Goal: Transaction & Acquisition: Purchase product/service

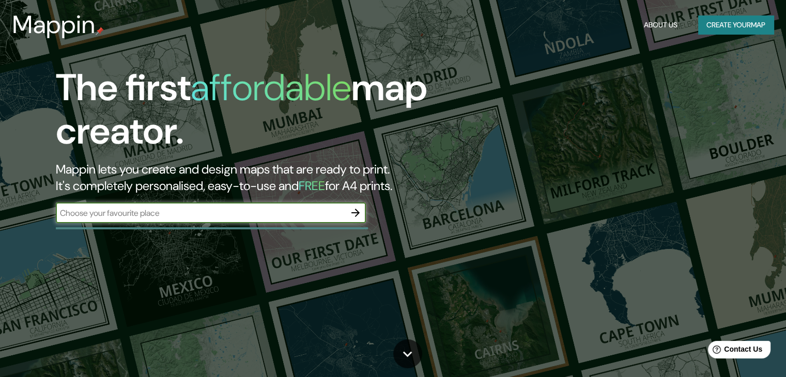
click at [156, 210] on input "text" at bounding box center [200, 213] width 289 height 12
click at [258, 209] on input "text" at bounding box center [200, 213] width 289 height 12
paste input "46380 Cheste, [GEOGRAPHIC_DATA]"
type input "46380 Cheste, [GEOGRAPHIC_DATA]"
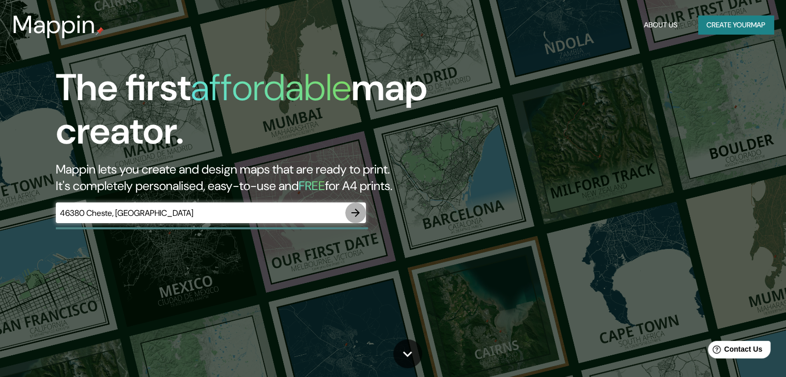
click at [355, 212] on icon "button" at bounding box center [355, 213] width 12 height 12
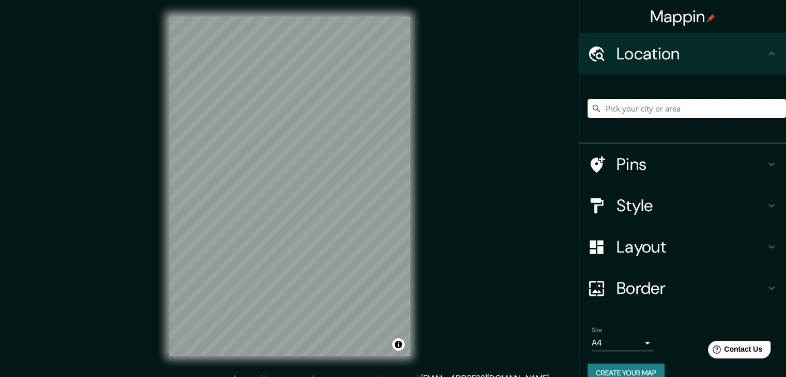
click at [627, 108] on input "Pick your city or area" at bounding box center [686, 108] width 198 height 19
paste input "46380 Cheste, [GEOGRAPHIC_DATA]"
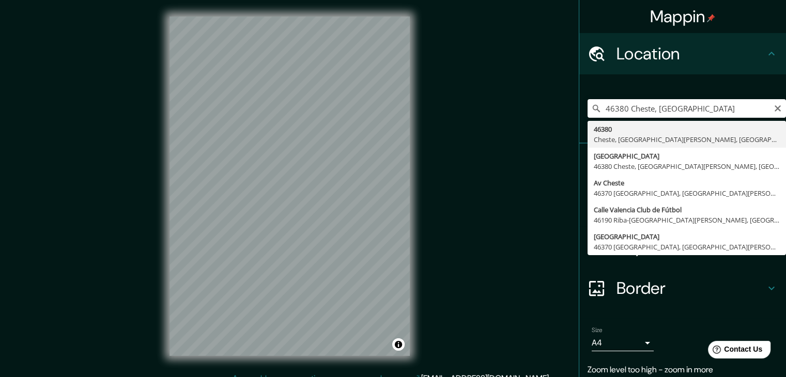
type input "46380, [GEOGRAPHIC_DATA], [GEOGRAPHIC_DATA][PERSON_NAME], [GEOGRAPHIC_DATA]"
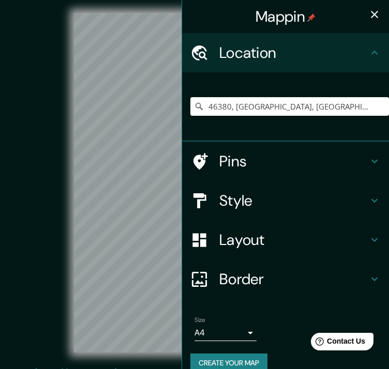
click at [58, 168] on div "© Mapbox © OpenStreetMap Improve this map" at bounding box center [195, 183] width 350 height 332
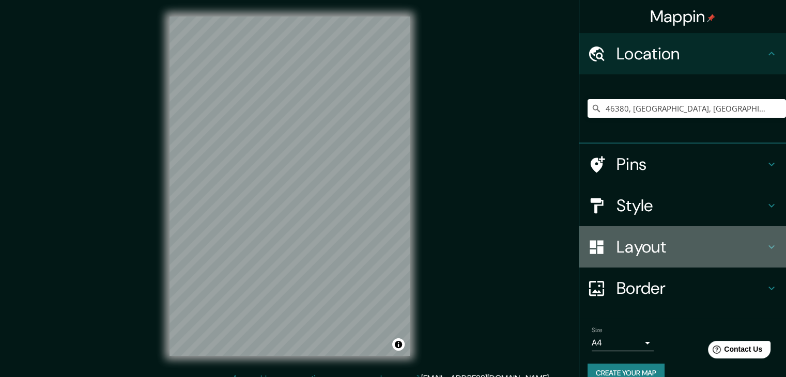
click at [766, 243] on icon at bounding box center [771, 247] width 12 height 12
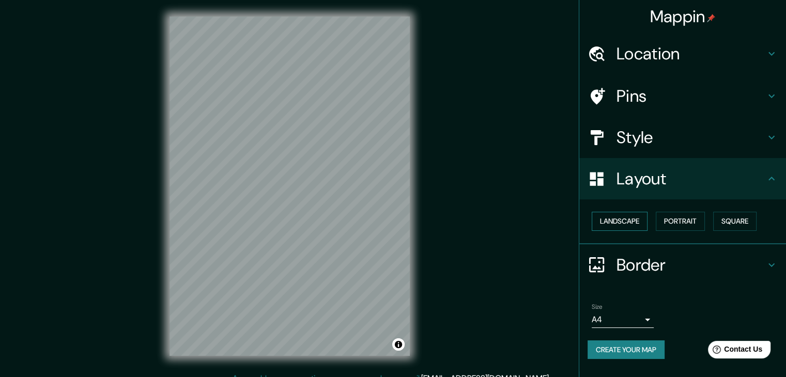
click at [634, 221] on button "Landscape" at bounding box center [620, 221] width 56 height 19
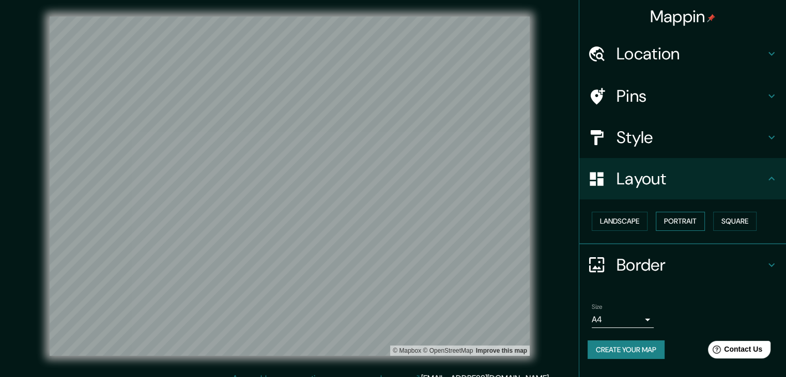
click at [668, 220] on button "Portrait" at bounding box center [680, 221] width 49 height 19
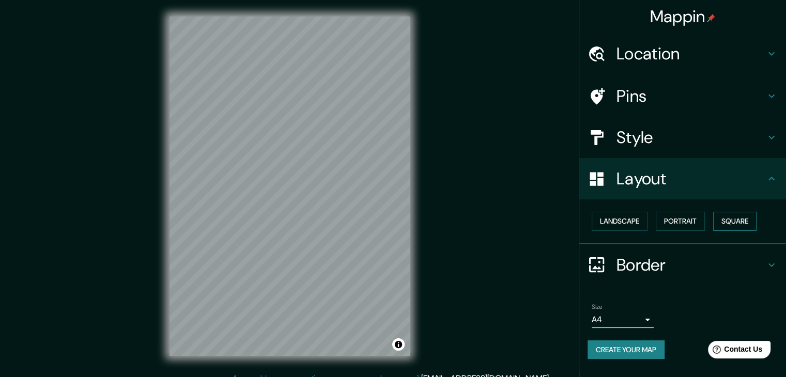
click at [733, 221] on button "Square" at bounding box center [734, 221] width 43 height 19
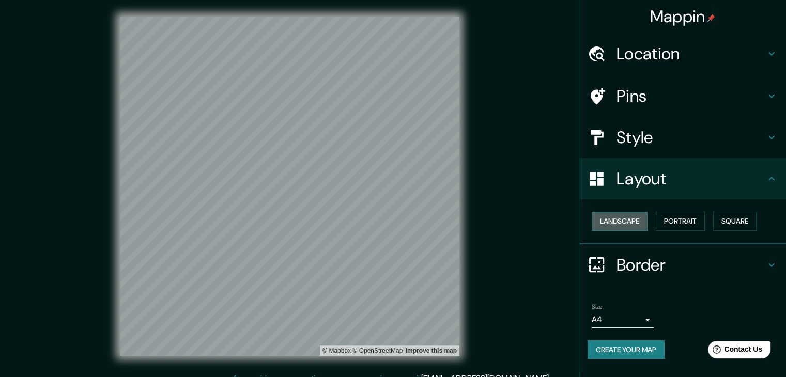
click at [630, 226] on button "Landscape" at bounding box center [620, 221] width 56 height 19
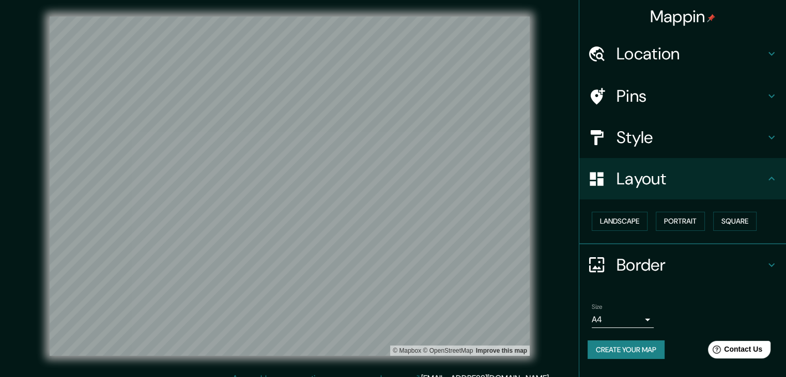
click at [661, 136] on h4 "Style" at bounding box center [690, 137] width 149 height 21
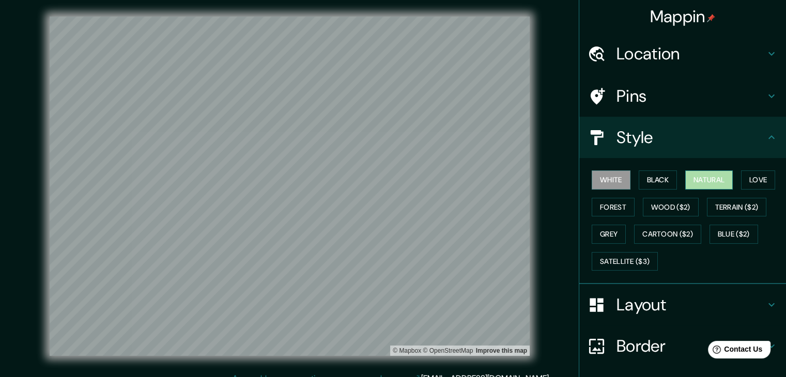
click at [691, 180] on button "Natural" at bounding box center [709, 180] width 48 height 19
click at [657, 183] on button "Black" at bounding box center [658, 180] width 39 height 19
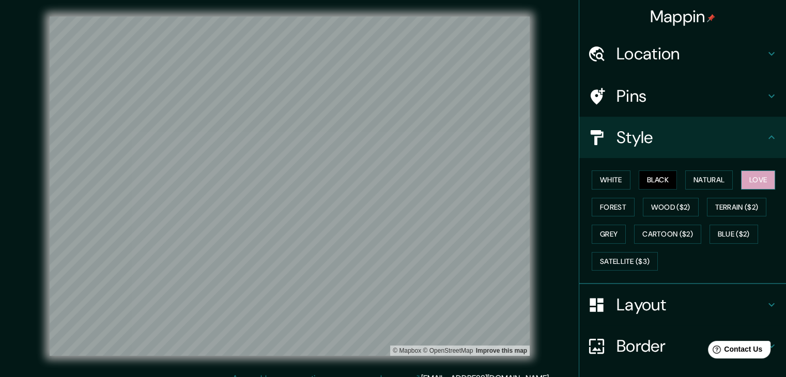
click at [753, 176] on button "Love" at bounding box center [758, 180] width 34 height 19
click at [608, 211] on button "Forest" at bounding box center [613, 207] width 43 height 19
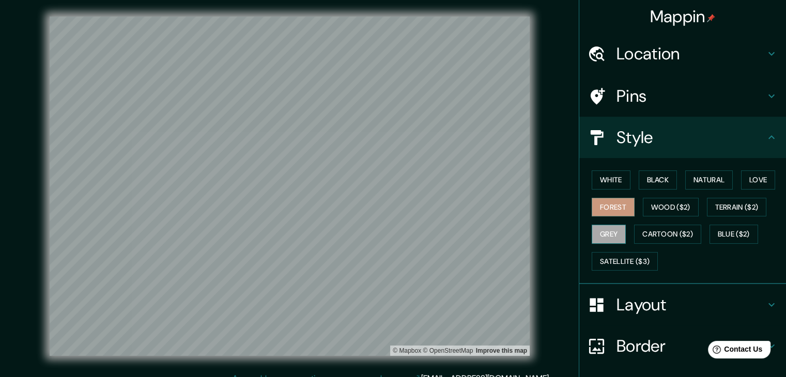
click at [606, 238] on button "Grey" at bounding box center [609, 234] width 34 height 19
click at [644, 182] on button "Black" at bounding box center [658, 180] width 39 height 19
click at [612, 181] on button "White" at bounding box center [611, 180] width 39 height 19
click at [685, 92] on h4 "Pins" at bounding box center [690, 96] width 149 height 21
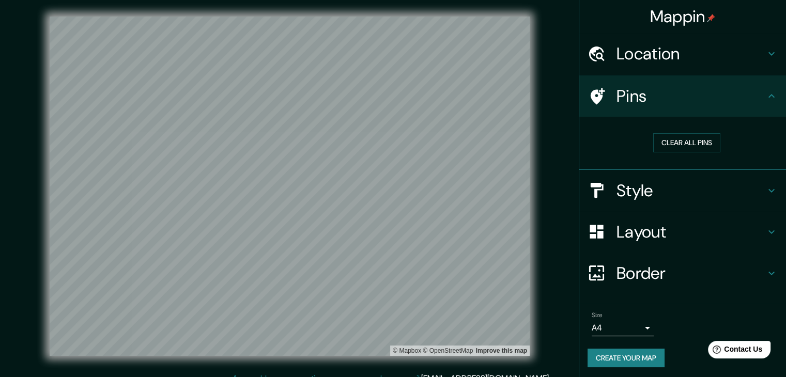
click at [689, 52] on h4 "Location" at bounding box center [690, 53] width 149 height 21
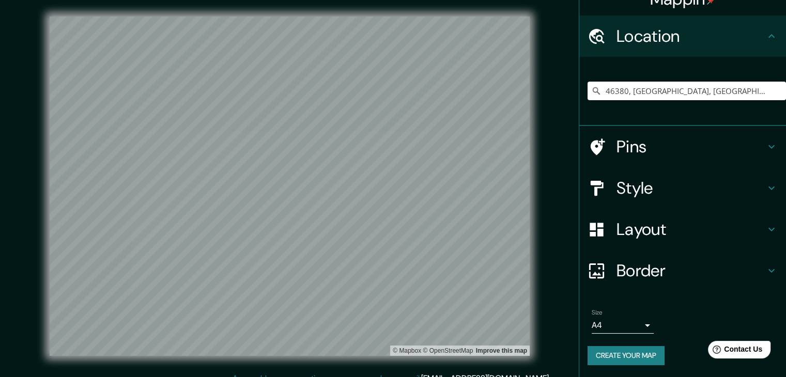
click at [653, 268] on h4 "Border" at bounding box center [690, 270] width 149 height 21
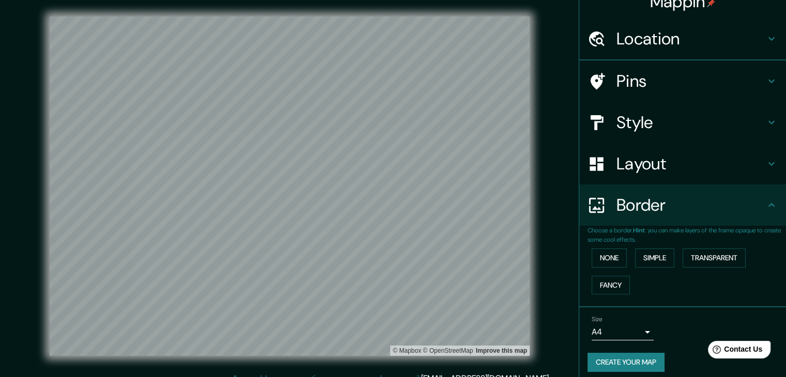
scroll to position [18, 0]
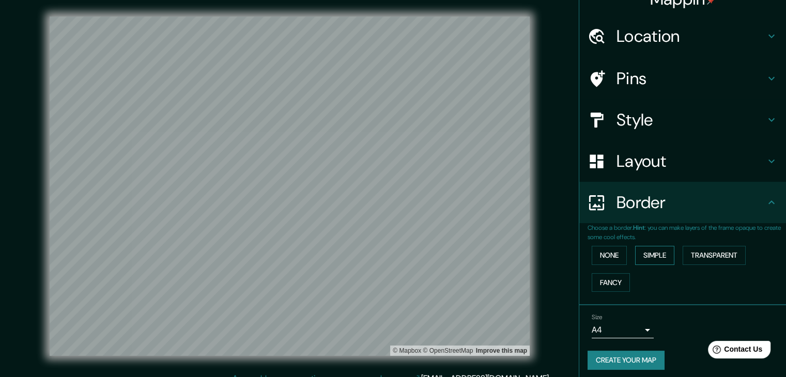
click at [658, 254] on button "Simple" at bounding box center [654, 255] width 39 height 19
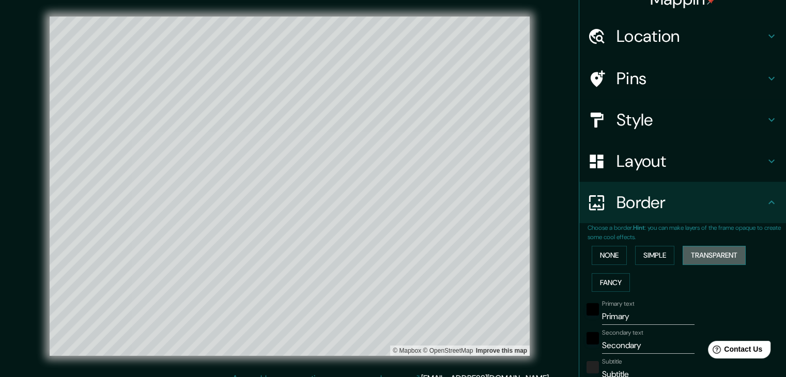
click at [699, 252] on button "Transparent" at bounding box center [714, 255] width 63 height 19
click at [606, 279] on button "Fancy" at bounding box center [611, 282] width 38 height 19
click at [610, 254] on button "None" at bounding box center [609, 255] width 35 height 19
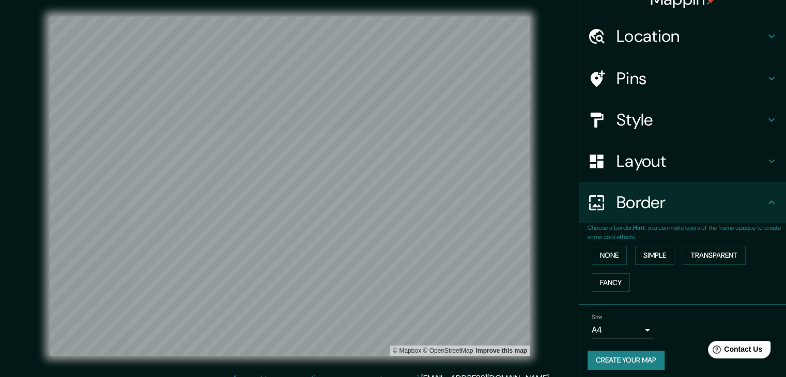
scroll to position [12, 0]
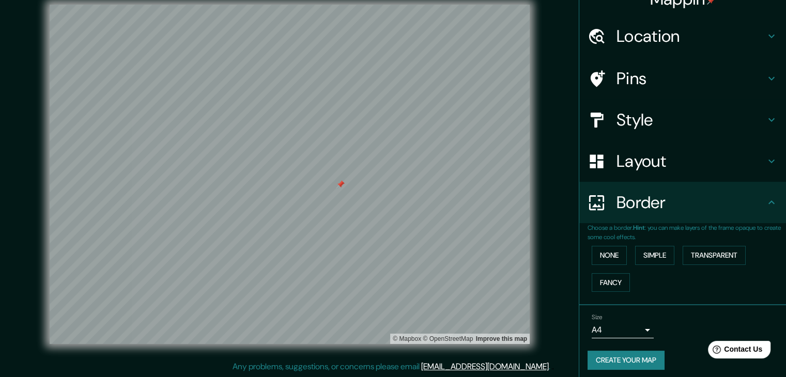
click at [618, 360] on button "Create your map" at bounding box center [625, 360] width 77 height 19
click at [661, 167] on h4 "Layout" at bounding box center [690, 161] width 149 height 21
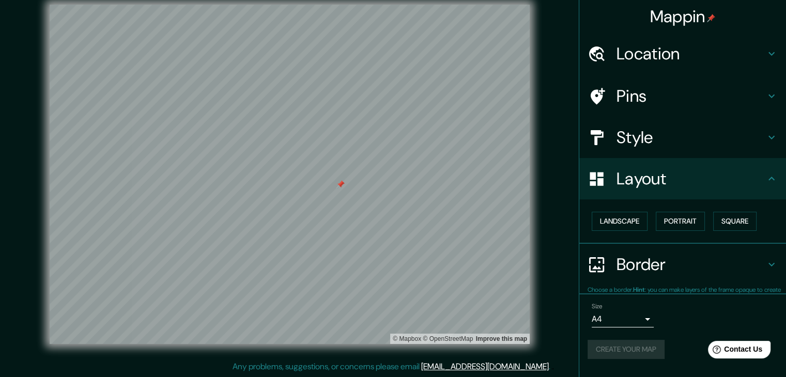
scroll to position [0, 0]
click at [639, 220] on button "Landscape" at bounding box center [620, 221] width 56 height 19
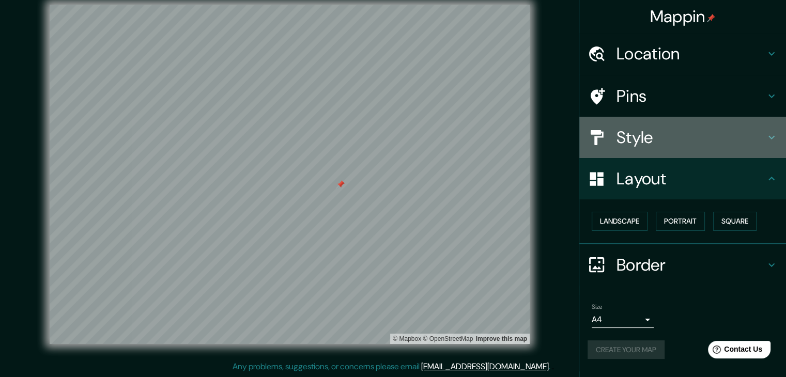
click at [682, 143] on h4 "Style" at bounding box center [690, 137] width 149 height 21
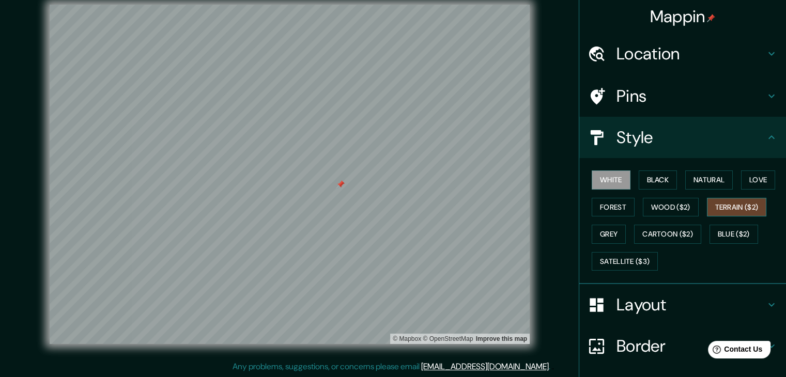
click at [720, 204] on button "Terrain ($2)" at bounding box center [737, 207] width 60 height 19
click at [616, 211] on button "Forest" at bounding box center [613, 207] width 43 height 19
click at [592, 172] on button "White" at bounding box center [611, 180] width 39 height 19
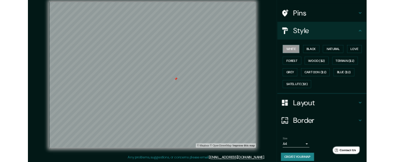
scroll to position [74, 0]
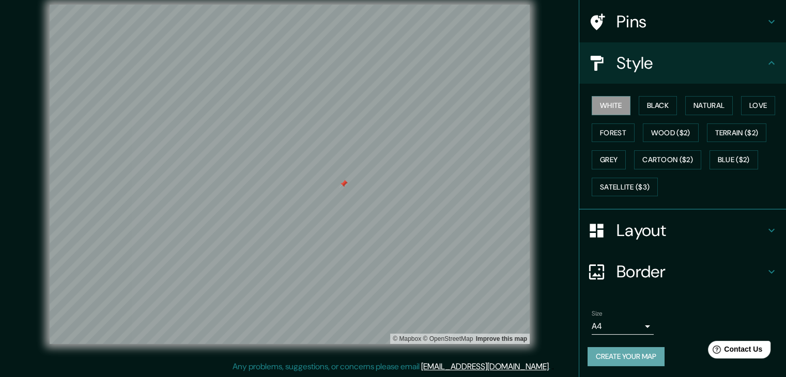
click at [625, 354] on button "Create your map" at bounding box center [625, 356] width 77 height 19
click at [608, 362] on button "Create your map" at bounding box center [625, 356] width 77 height 19
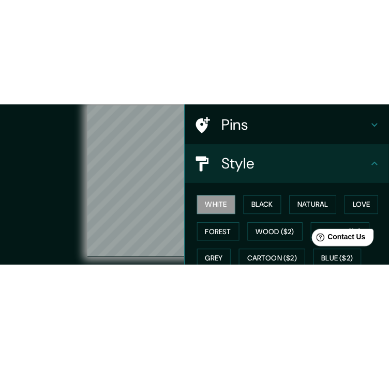
scroll to position [72, 0]
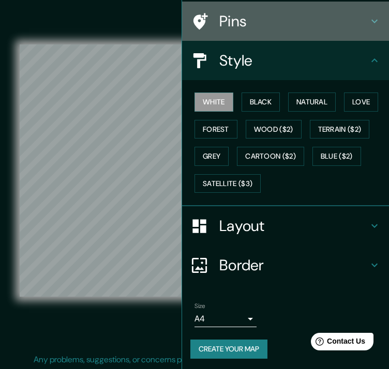
click at [371, 20] on icon at bounding box center [374, 22] width 6 height 4
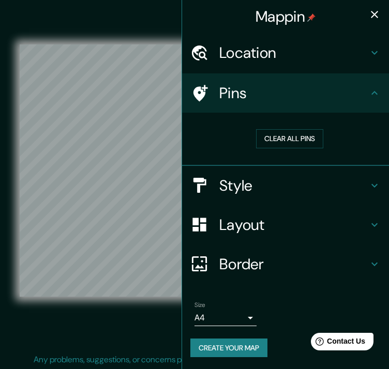
scroll to position [0, 0]
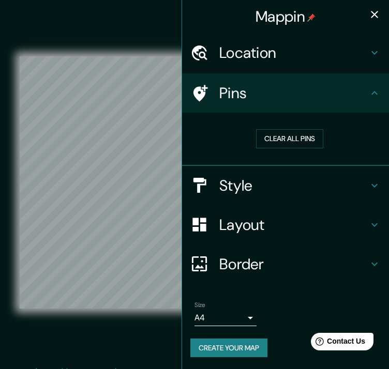
click at [371, 12] on icon "button" at bounding box center [373, 14] width 7 height 7
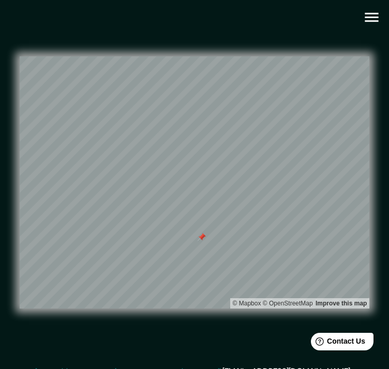
click at [370, 19] on icon "button" at bounding box center [371, 17] width 18 height 18
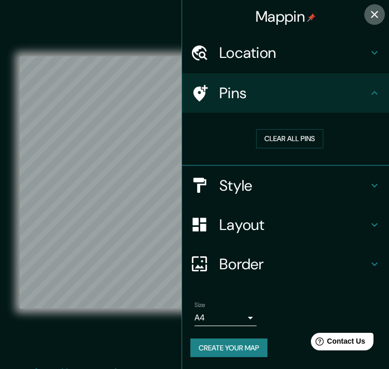
click at [378, 15] on icon "button" at bounding box center [374, 14] width 12 height 12
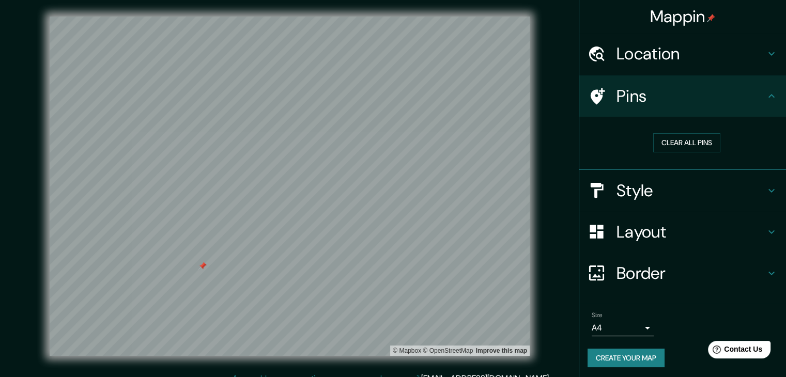
click at [686, 18] on h4 "Mappin" at bounding box center [683, 16] width 66 height 21
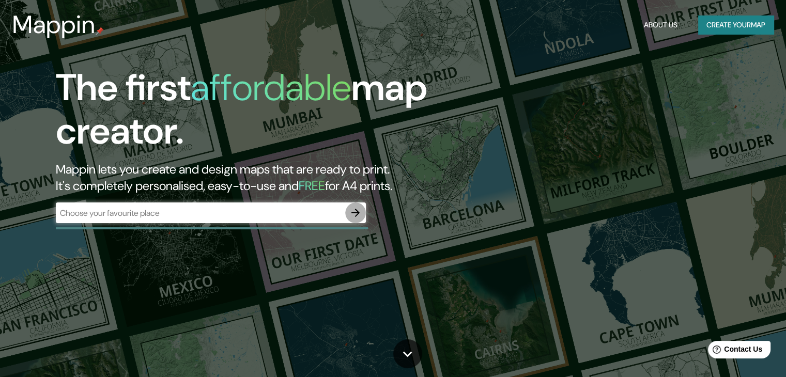
click at [351, 208] on icon "button" at bounding box center [355, 213] width 12 height 12
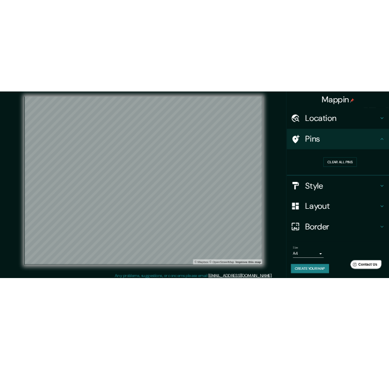
scroll to position [11, 0]
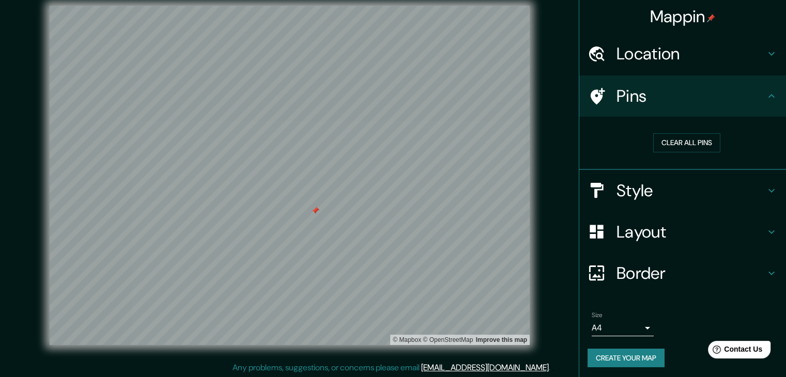
click at [317, 210] on div at bounding box center [315, 211] width 8 height 8
click at [618, 356] on button "Create your map" at bounding box center [625, 358] width 77 height 19
